Goal: Task Accomplishment & Management: Complete application form

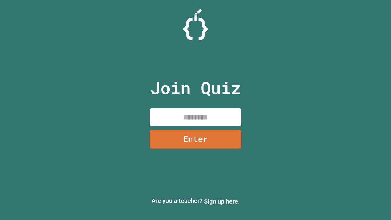
click at [222, 201] on link "Sign up here." at bounding box center [222, 201] width 36 height 7
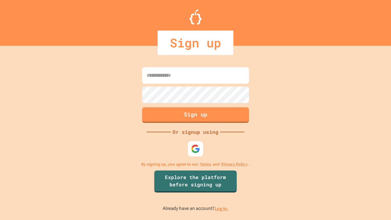
click at [222, 208] on link "Log in." at bounding box center [222, 208] width 14 height 6
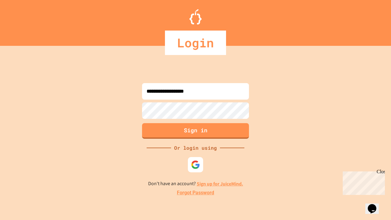
type input "**********"
